Goal: Information Seeking & Learning: Learn about a topic

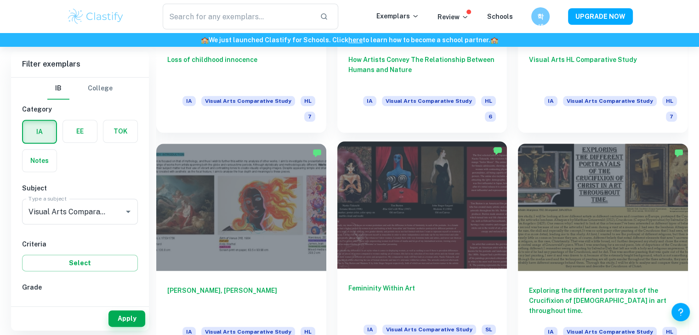
scroll to position [1047, 0]
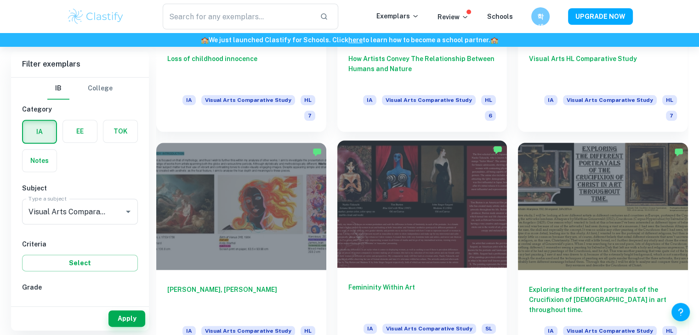
click at [399, 283] on h6 "Femininity Within Art" at bounding box center [422, 298] width 148 height 30
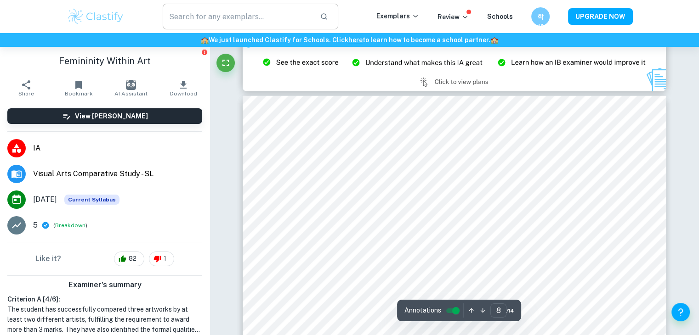
scroll to position [2211, 0]
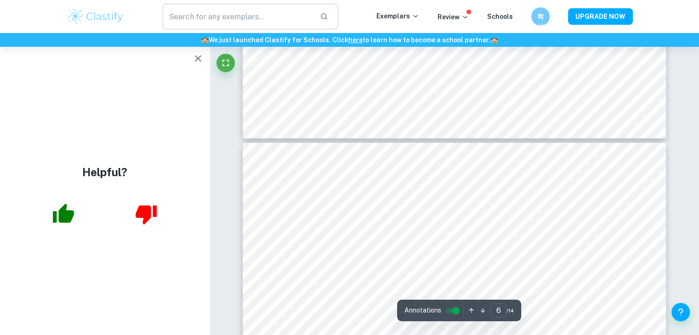
type input "5"
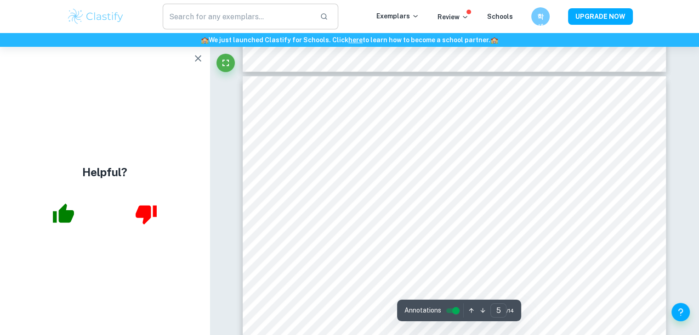
scroll to position [1150, 0]
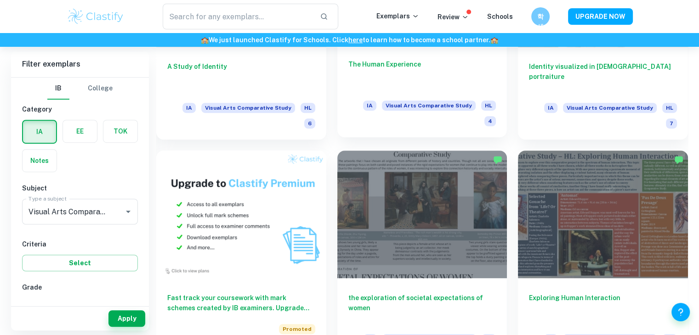
scroll to position [577, 0]
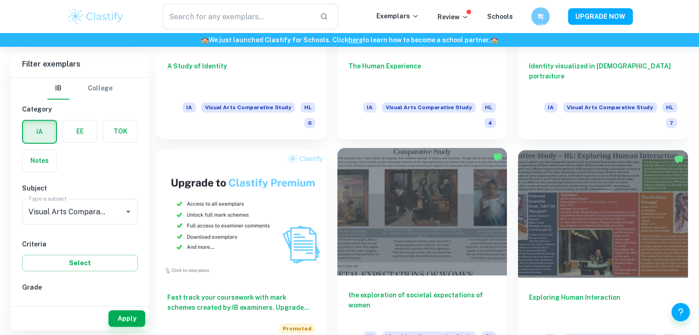
click at [436, 208] on div at bounding box center [422, 211] width 170 height 127
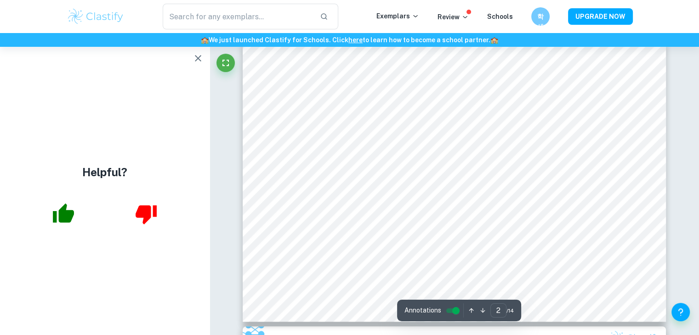
scroll to position [253, 0]
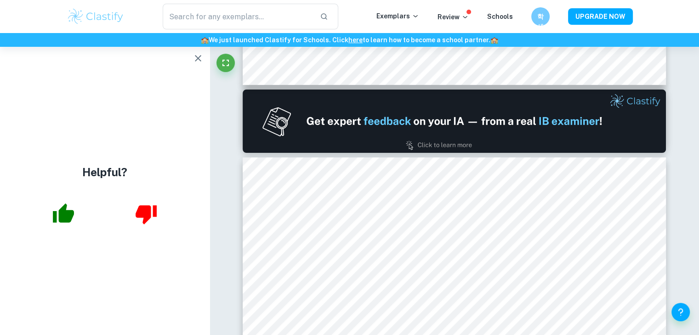
type input "1"
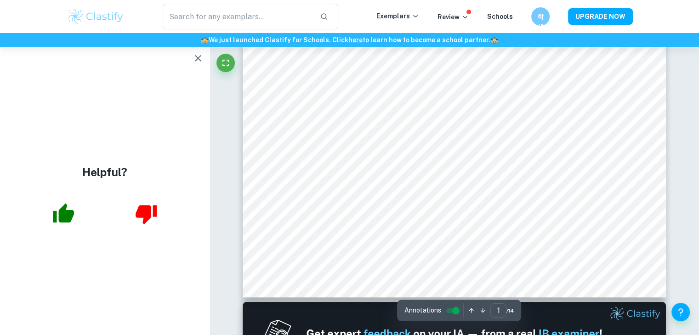
scroll to position [40, 0]
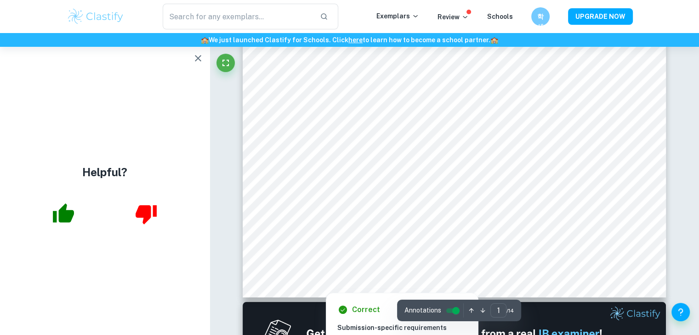
click at [549, 263] on div at bounding box center [403, 273] width 308 height 21
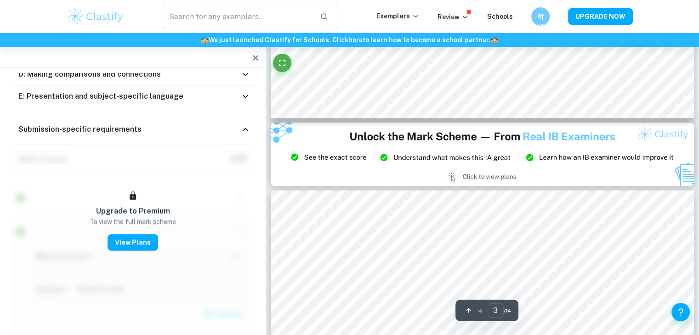
scroll to position [659, 0]
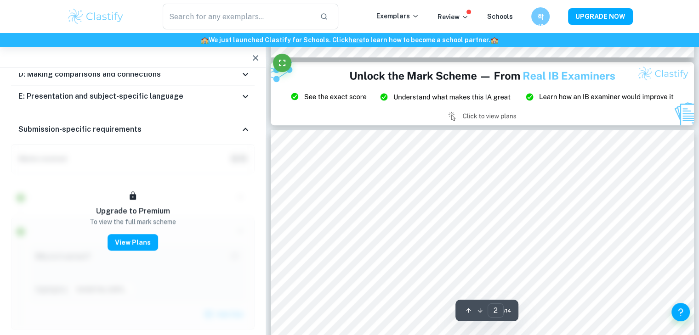
type input "3"
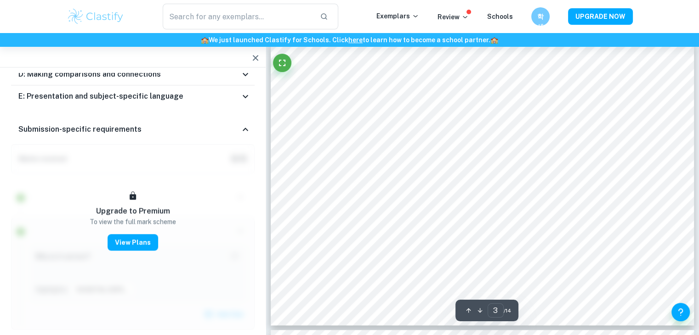
scroll to position [722, 0]
